Goal: Task Accomplishment & Management: Complete application form

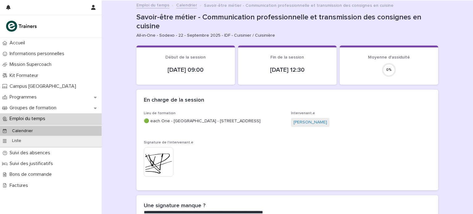
click at [38, 119] on p "Emploi du temps" at bounding box center [28, 119] width 43 height 6
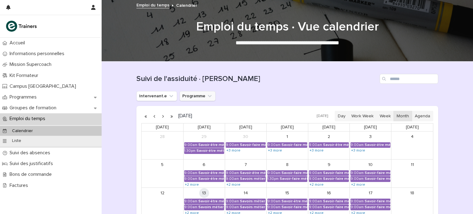
click at [195, 97] on button "Programme" at bounding box center [197, 96] width 36 height 10
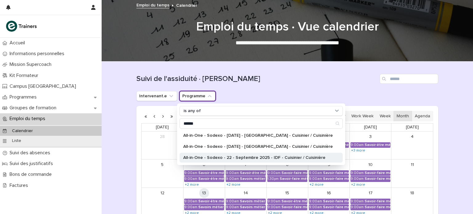
type input "******"
click at [240, 155] on div "All-in-One - Sodexo - 22 - Septembre 2025 - IDF - Cuisinier / Cuisinière" at bounding box center [260, 158] width 163 height 10
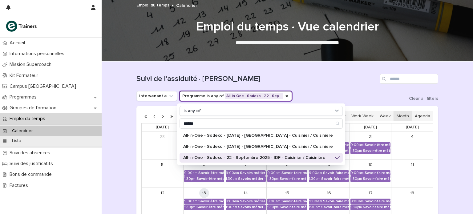
click at [318, 96] on div "Intervenant.e Programme is any of All-in-One - Sodexo - 22 - Sep… is any of ***…" at bounding box center [287, 96] width 302 height 10
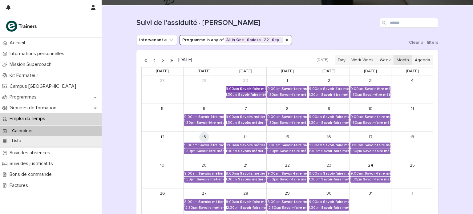
scroll to position [57, 0]
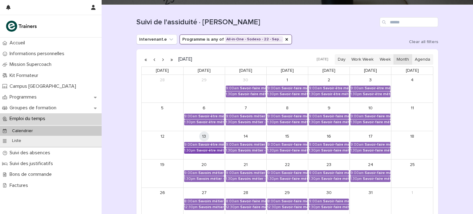
click at [208, 151] on div "Savoir-être métier - Communication professionnelle et transmission des consigne…" at bounding box center [210, 150] width 28 height 4
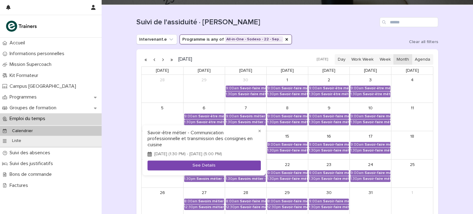
click at [212, 167] on button "See Details" at bounding box center [203, 165] width 113 height 10
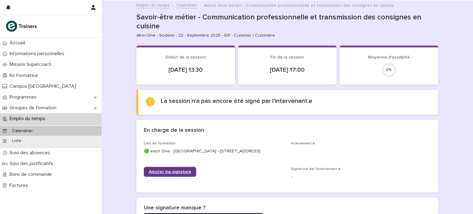
click at [178, 172] on span "Ajouter ma signature" at bounding box center [170, 172] width 42 height 4
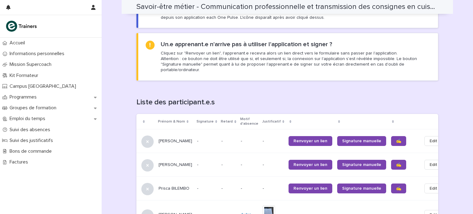
scroll to position [319, 0]
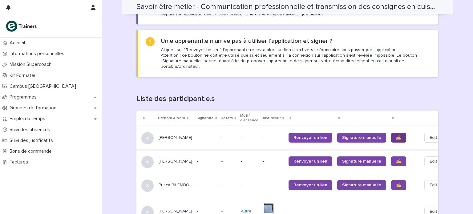
click at [396, 135] on span "✍️" at bounding box center [398, 137] width 5 height 4
click at [391, 156] on link "✍️" at bounding box center [398, 161] width 15 height 10
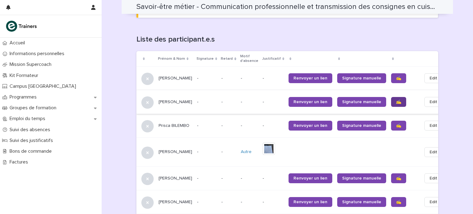
scroll to position [379, 0]
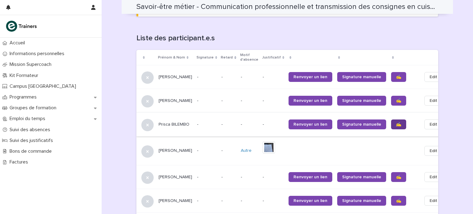
click at [396, 122] on span "✍️" at bounding box center [398, 124] width 5 height 4
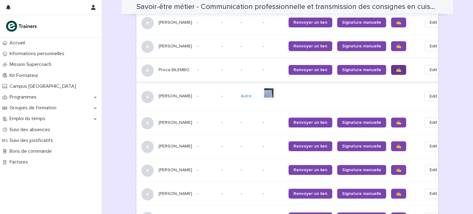
scroll to position [438, 0]
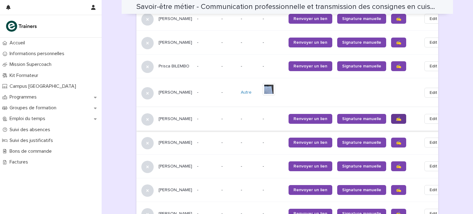
click at [396, 117] on span "✍️" at bounding box center [398, 119] width 5 height 4
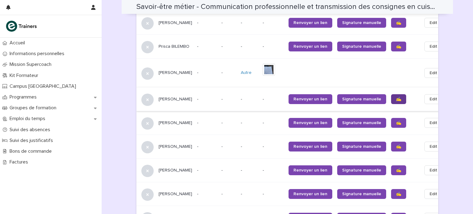
scroll to position [458, 0]
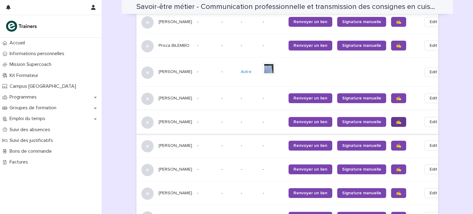
click at [396, 120] on span "✍️" at bounding box center [398, 122] width 5 height 4
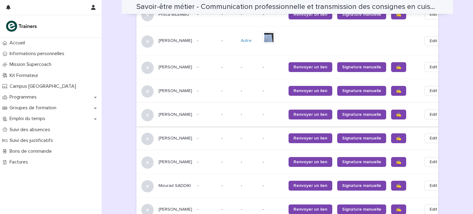
scroll to position [490, 0]
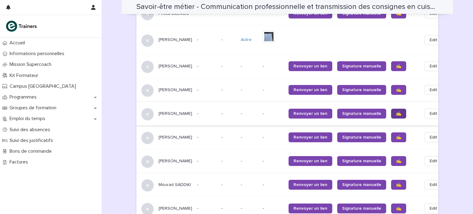
click at [396, 111] on span "✍️" at bounding box center [398, 113] width 5 height 4
click at [396, 135] on span "✍️" at bounding box center [398, 137] width 5 height 4
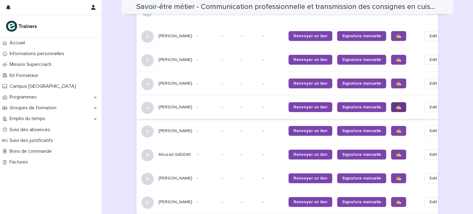
scroll to position [521, 0]
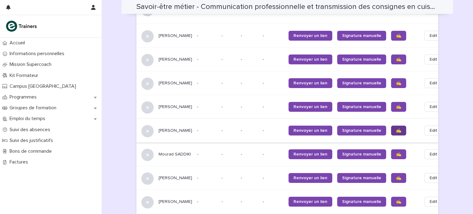
click at [396, 128] on span "✍️" at bounding box center [398, 130] width 5 height 4
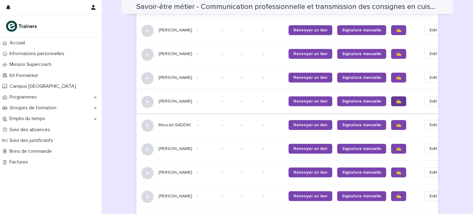
scroll to position [554, 0]
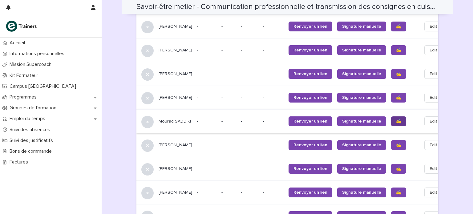
click at [391, 119] on link "✍️" at bounding box center [398, 121] width 15 height 10
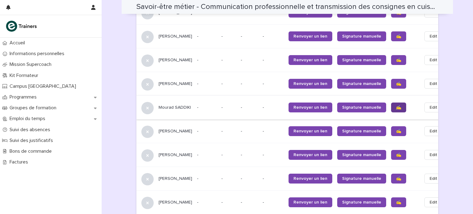
scroll to position [568, 0]
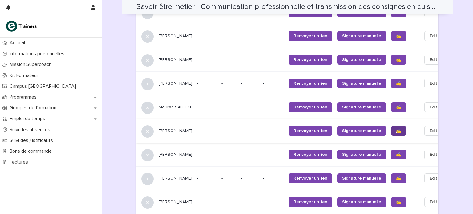
click at [396, 129] on span "✍️" at bounding box center [398, 131] width 5 height 4
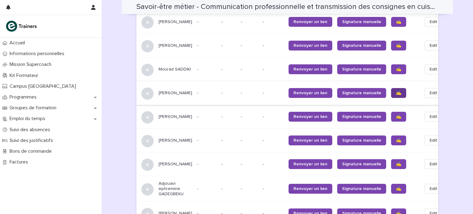
scroll to position [607, 0]
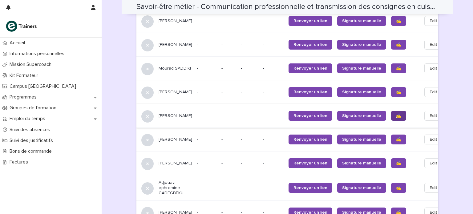
click at [396, 114] on span "✍️" at bounding box center [398, 116] width 5 height 4
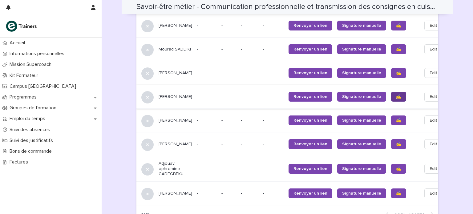
scroll to position [627, 0]
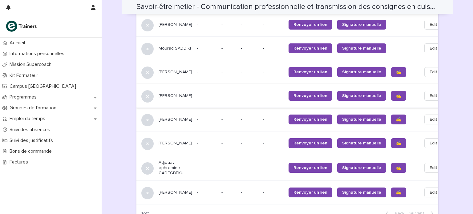
click at [396, 117] on span "✍️" at bounding box center [398, 119] width 5 height 4
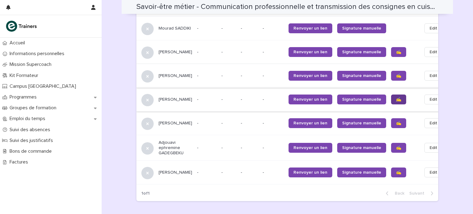
scroll to position [648, 0]
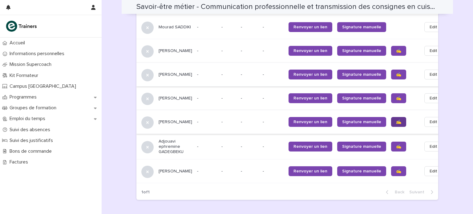
click at [396, 120] on span "✍️" at bounding box center [398, 122] width 5 height 4
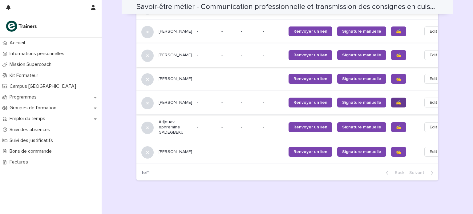
scroll to position [667, 0]
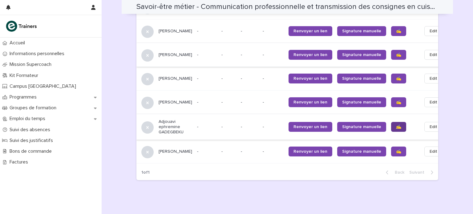
click at [396, 125] on span "✍️" at bounding box center [398, 127] width 5 height 4
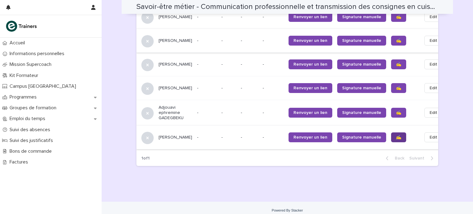
click at [396, 135] on span "✍️" at bounding box center [398, 137] width 5 height 4
